Goal: Check status: Check status

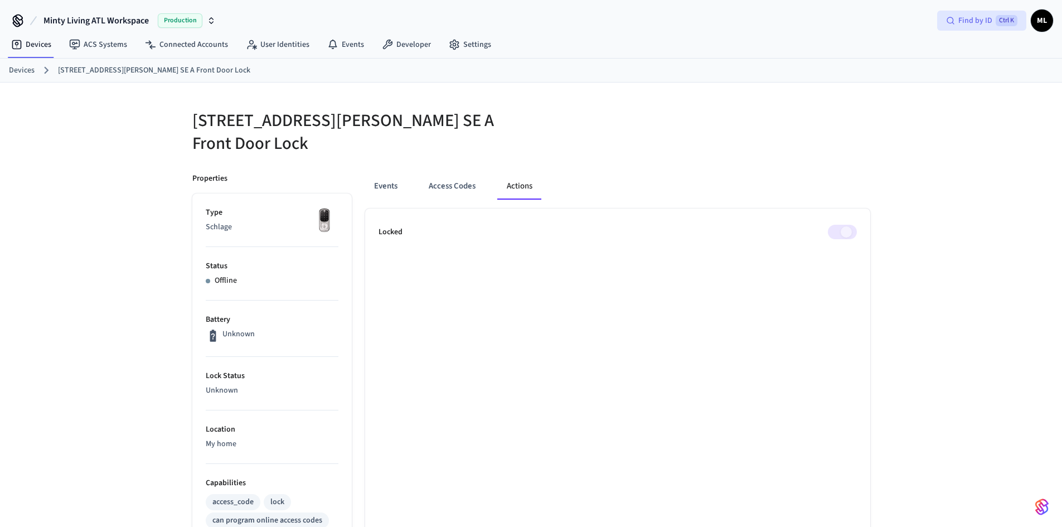
click at [959, 16] on span "Find by ID" at bounding box center [975, 20] width 34 height 11
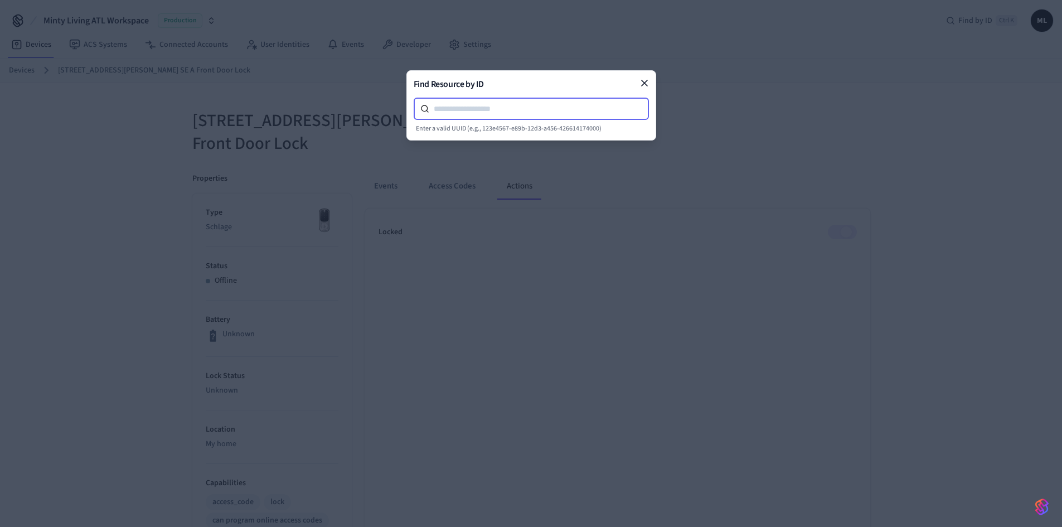
paste input "*********"
type input "*********"
click at [647, 81] on icon at bounding box center [644, 82] width 11 height 11
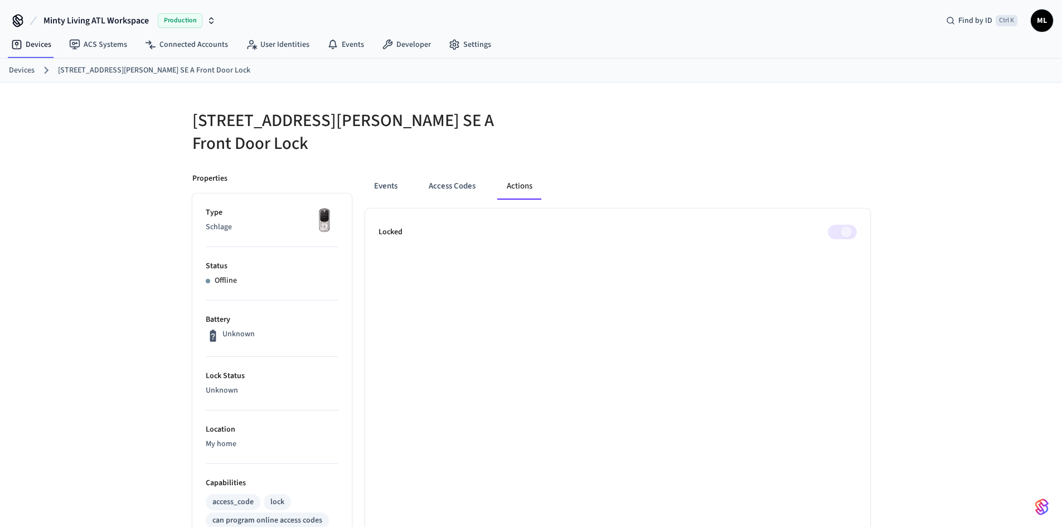
click at [516, 182] on button "Actions" at bounding box center [519, 186] width 43 height 27
click at [469, 177] on button "Access Codes" at bounding box center [452, 186] width 65 height 27
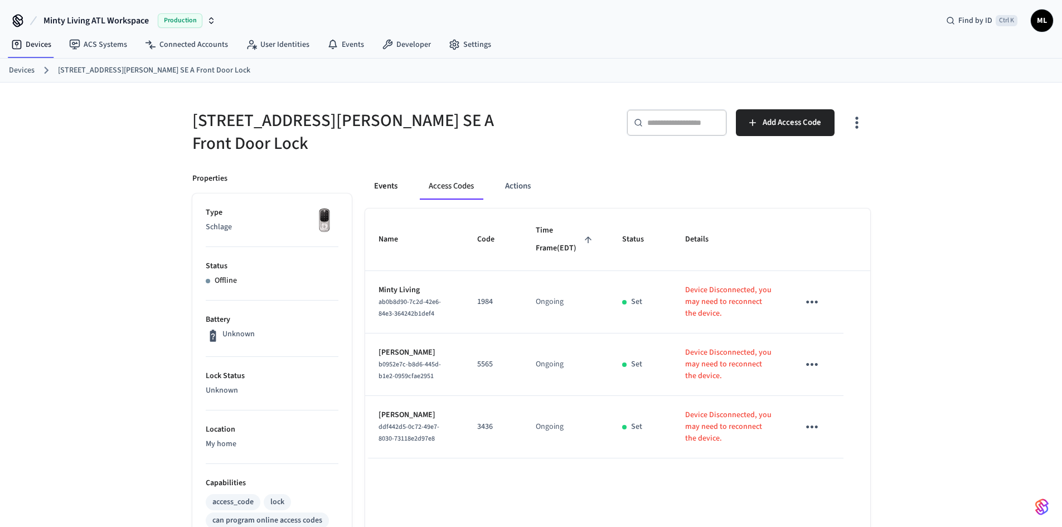
click at [386, 174] on button "Events" at bounding box center [385, 186] width 41 height 27
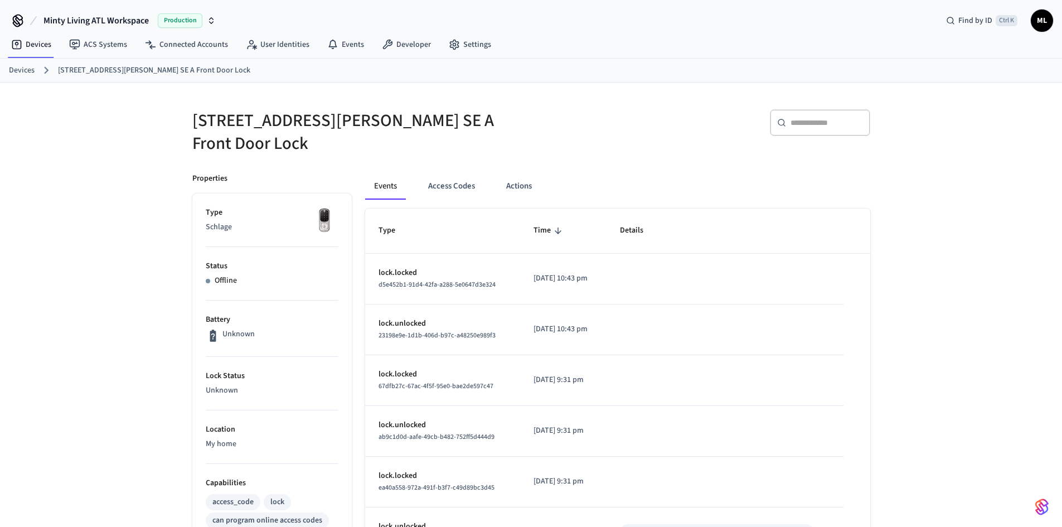
drag, startPoint x: 464, startPoint y: 173, endPoint x: 494, endPoint y: 188, distance: 33.9
click at [463, 173] on button "Access Codes" at bounding box center [451, 186] width 65 height 27
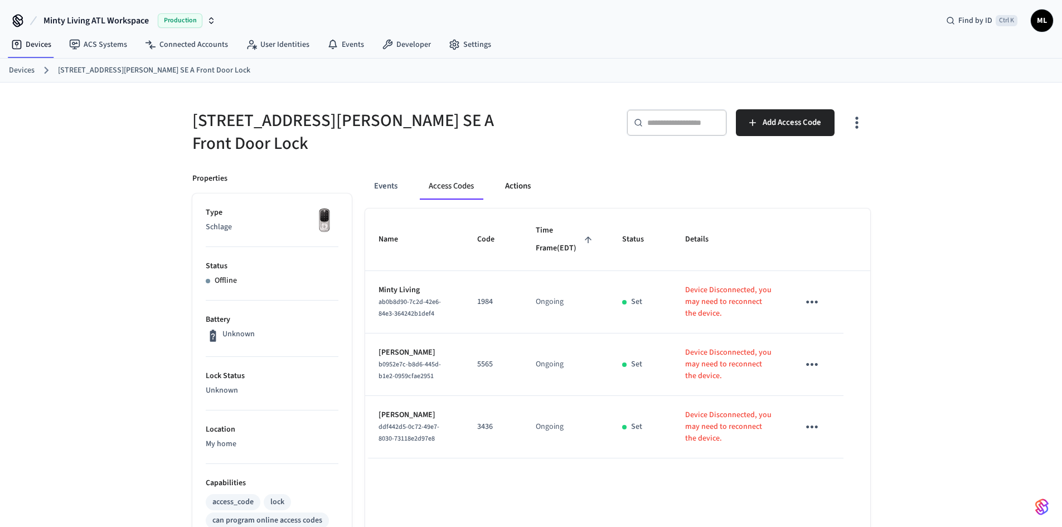
click at [527, 176] on button "Actions" at bounding box center [517, 186] width 43 height 27
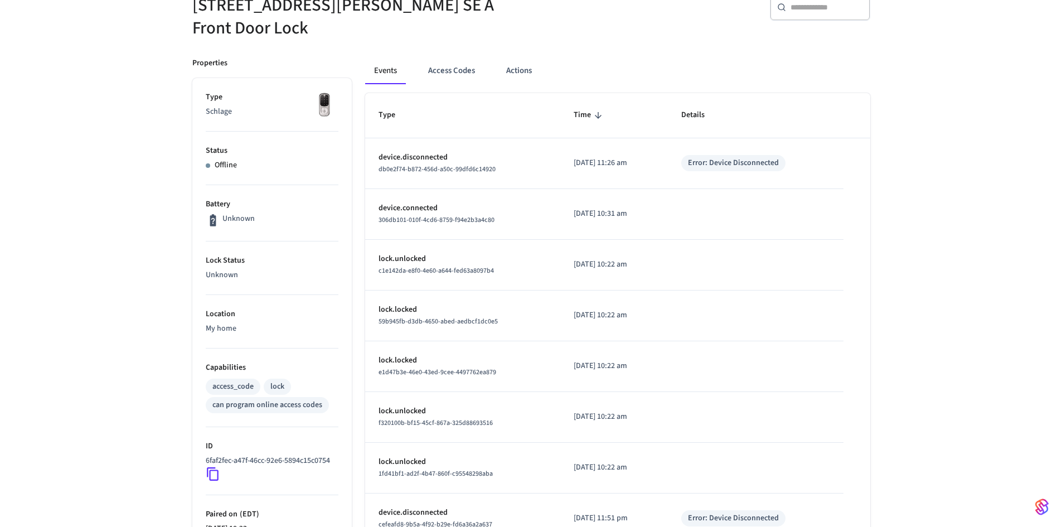
scroll to position [112, 0]
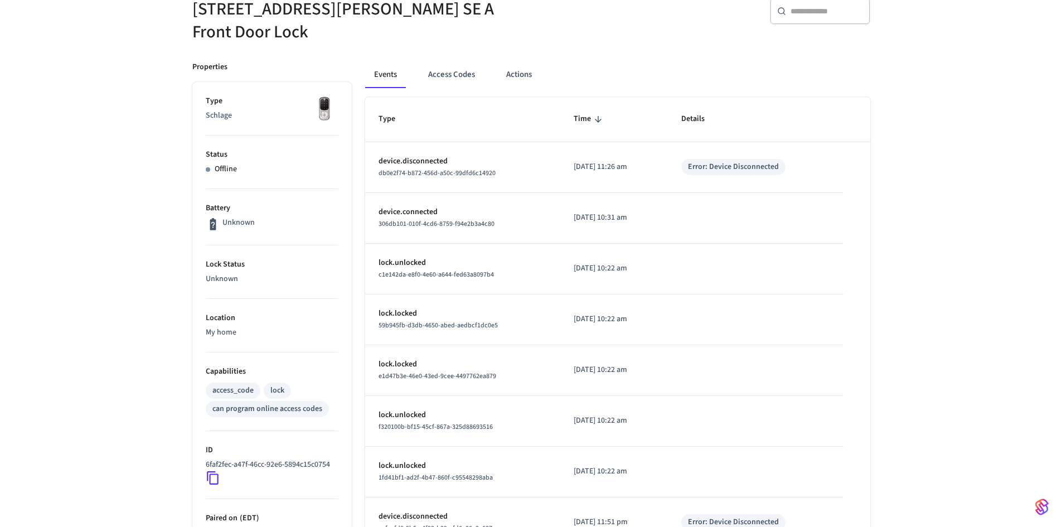
click at [272, 217] on div "Unknown" at bounding box center [272, 224] width 133 height 14
click at [268, 110] on p "Schlage" at bounding box center [272, 116] width 133 height 12
click at [247, 149] on p "Status" at bounding box center [272, 155] width 133 height 12
drag, startPoint x: 249, startPoint y: 170, endPoint x: 258, endPoint y: 185, distance: 16.7
click at [249, 171] on li "Status Offline" at bounding box center [272, 162] width 133 height 54
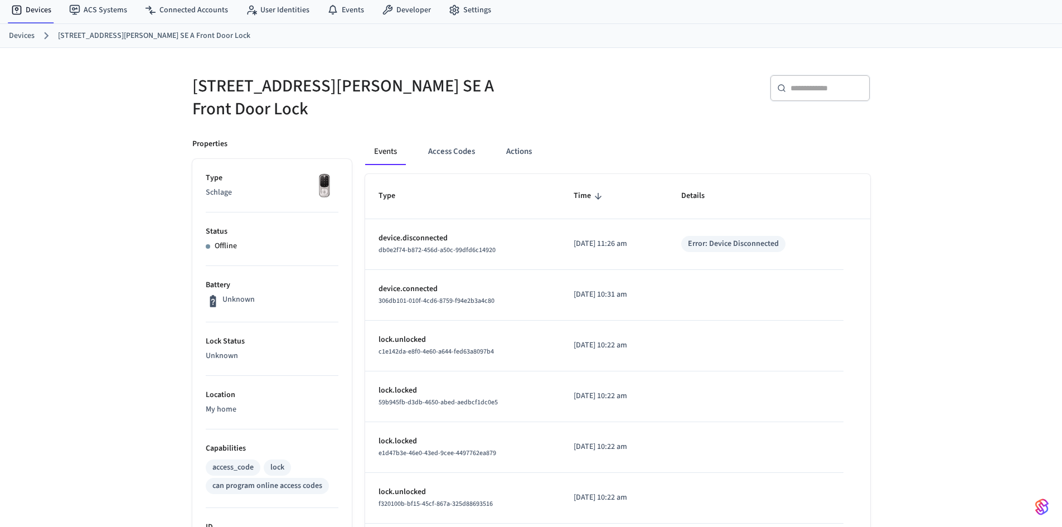
scroll to position [8, 0]
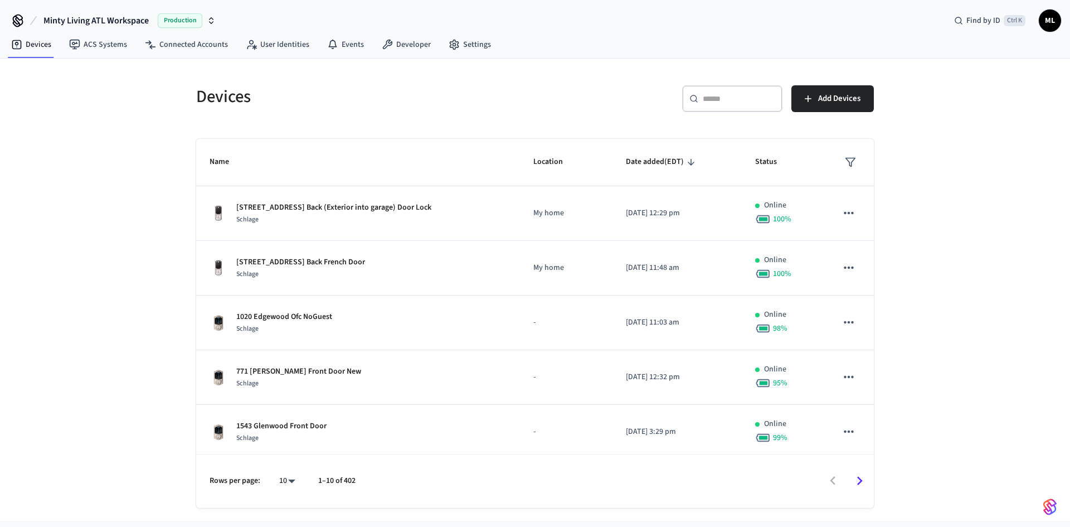
click at [701, 95] on div "​ ​" at bounding box center [732, 98] width 100 height 27
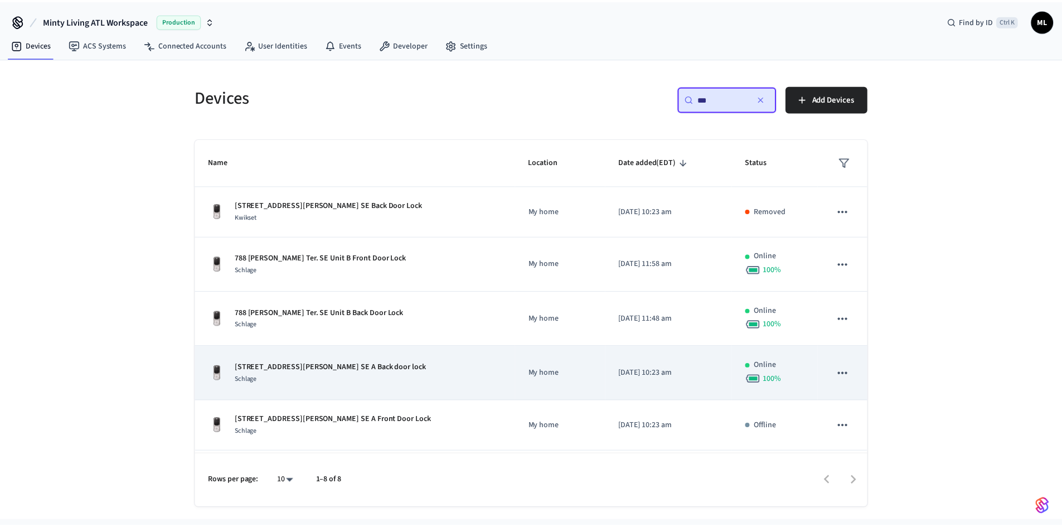
scroll to position [56, 0]
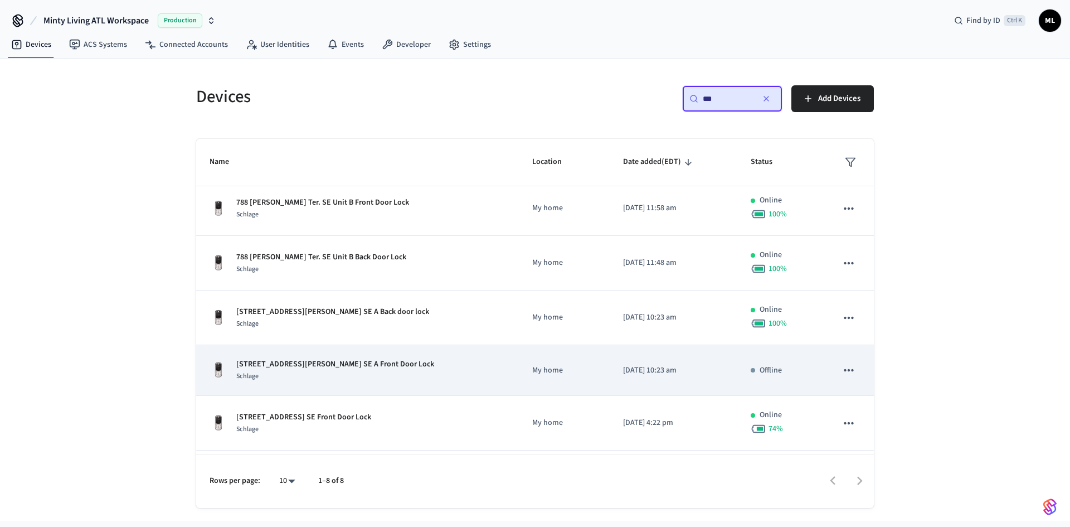
type input "***"
click at [375, 376] on div "[STREET_ADDRESS][PERSON_NAME] SE A Front Door Lock Schlage" at bounding box center [358, 369] width 296 height 23
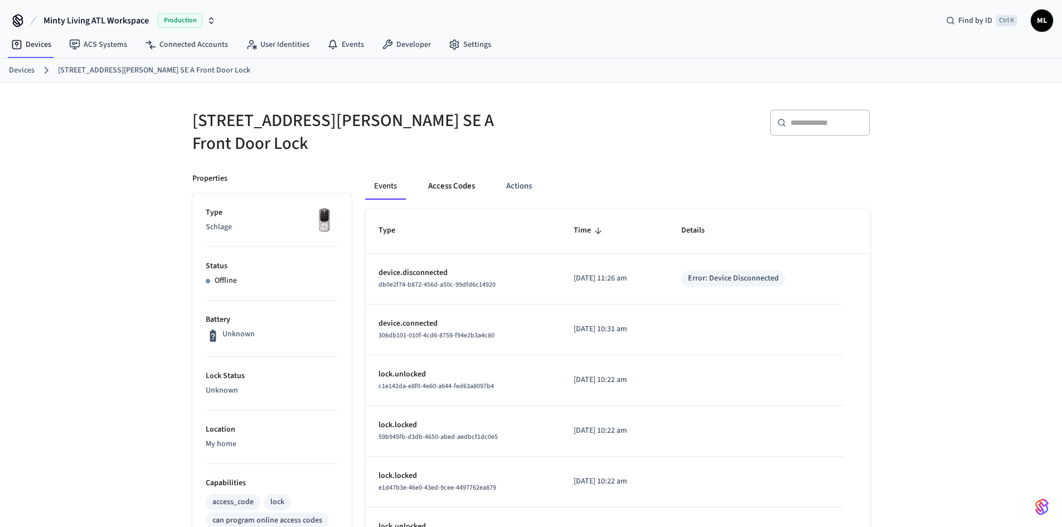
click at [441, 175] on button "Access Codes" at bounding box center [451, 186] width 65 height 27
